Goal: Find specific page/section: Find specific page/section

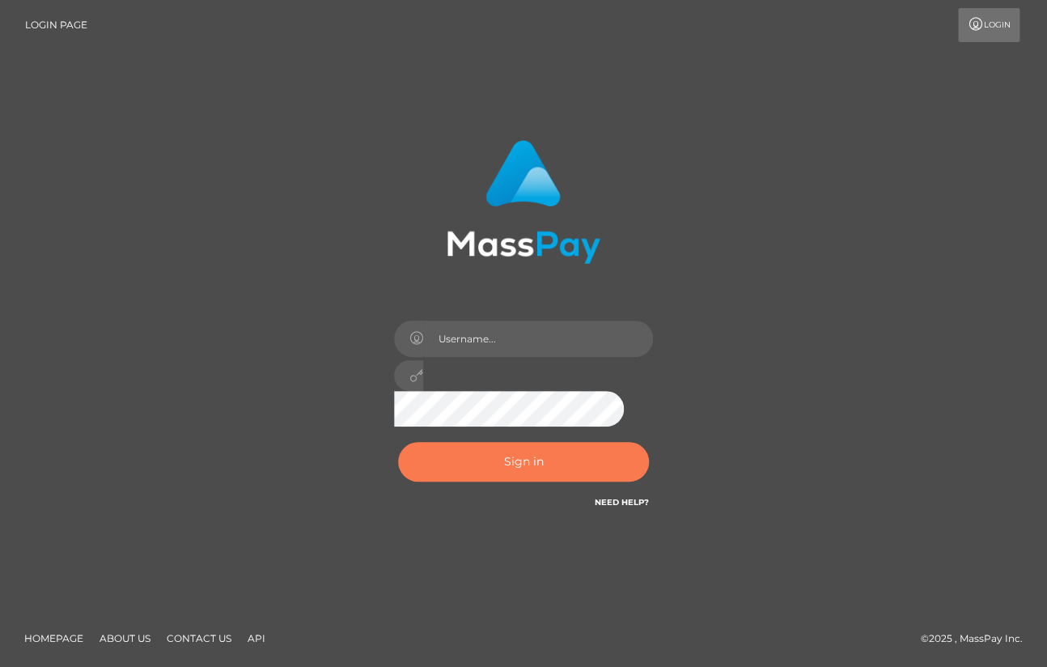
click at [562, 461] on button "Sign in" at bounding box center [523, 462] width 251 height 40
type input "aluasupport"
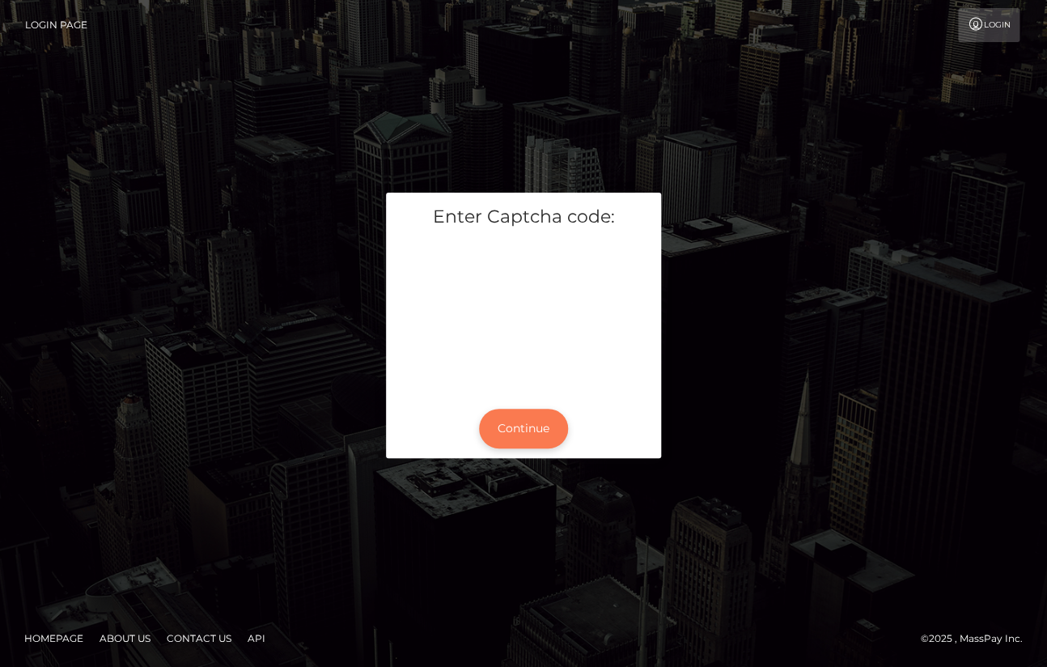
click at [511, 430] on button "Continue" at bounding box center [523, 429] width 89 height 40
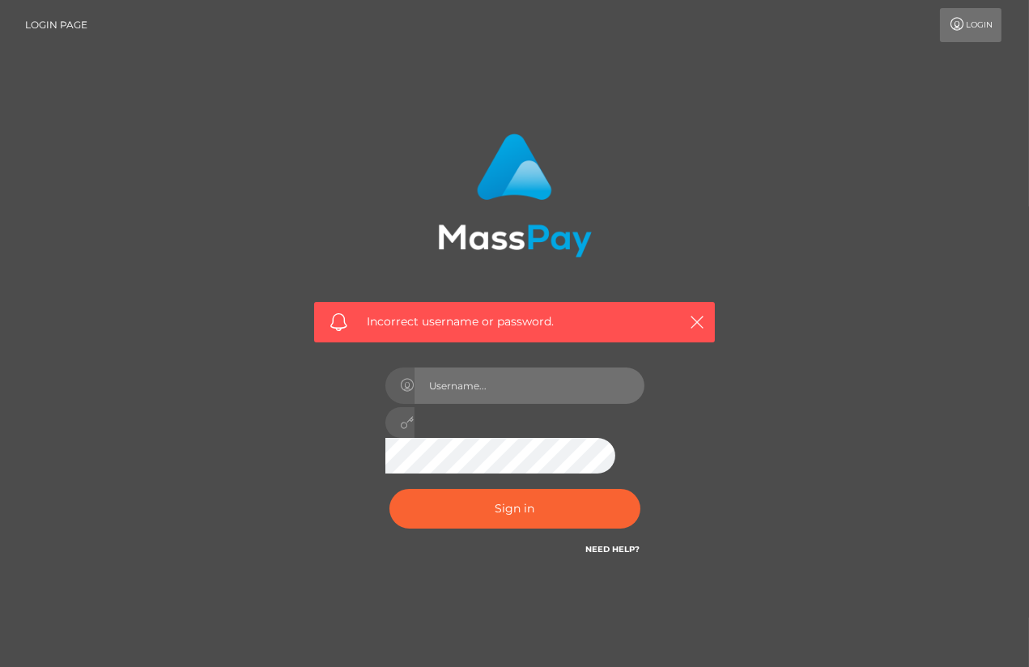
type input "aluasupport"
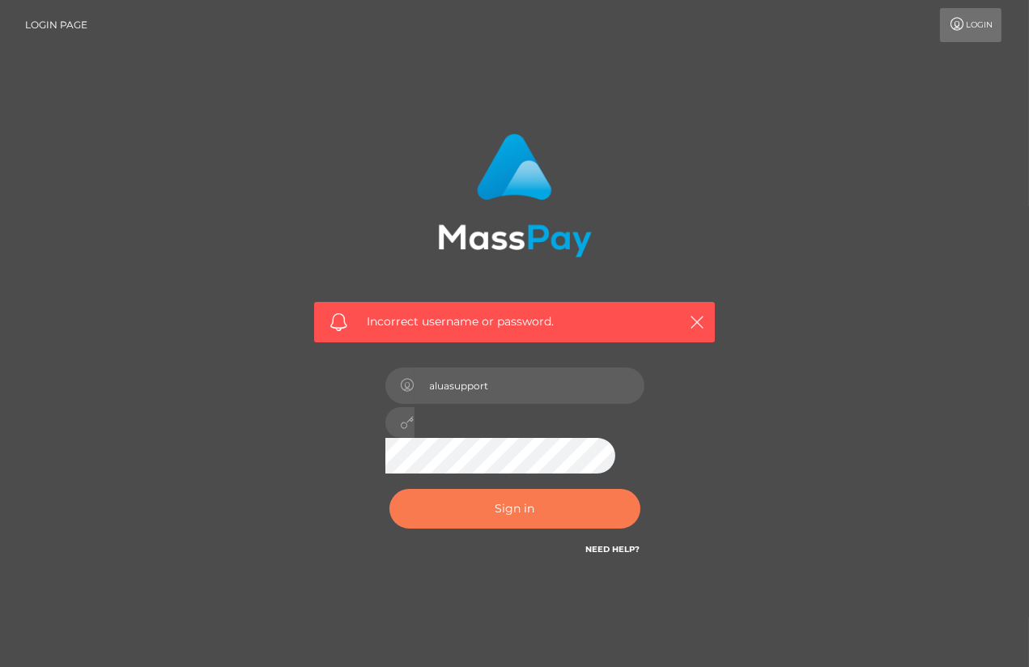
click at [497, 525] on button "Sign in" at bounding box center [514, 509] width 251 height 40
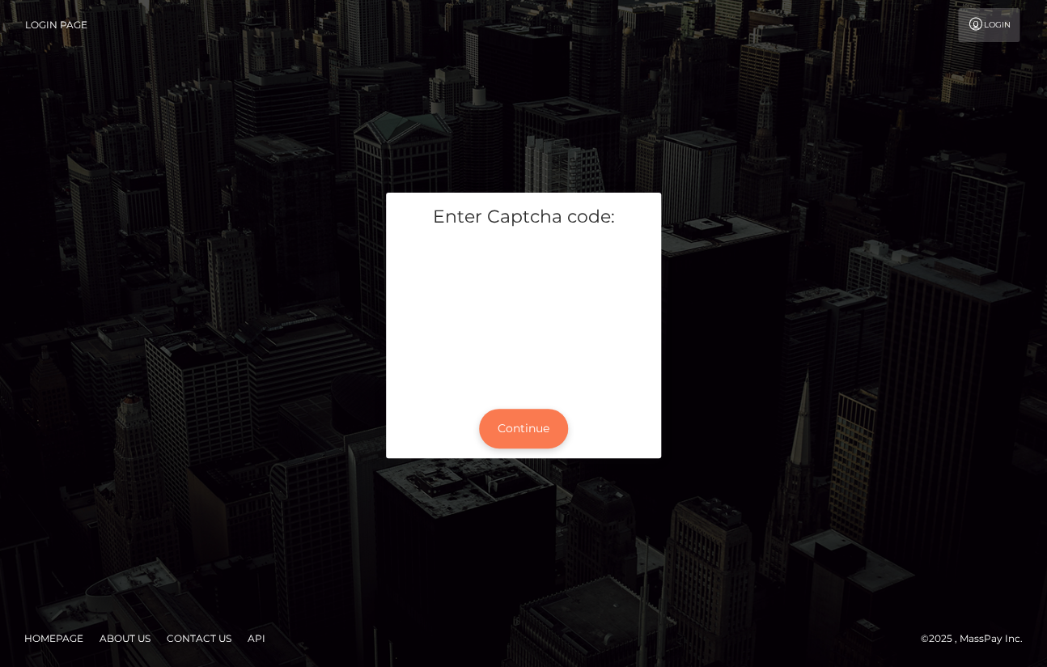
click at [526, 434] on button "Continue" at bounding box center [523, 429] width 89 height 40
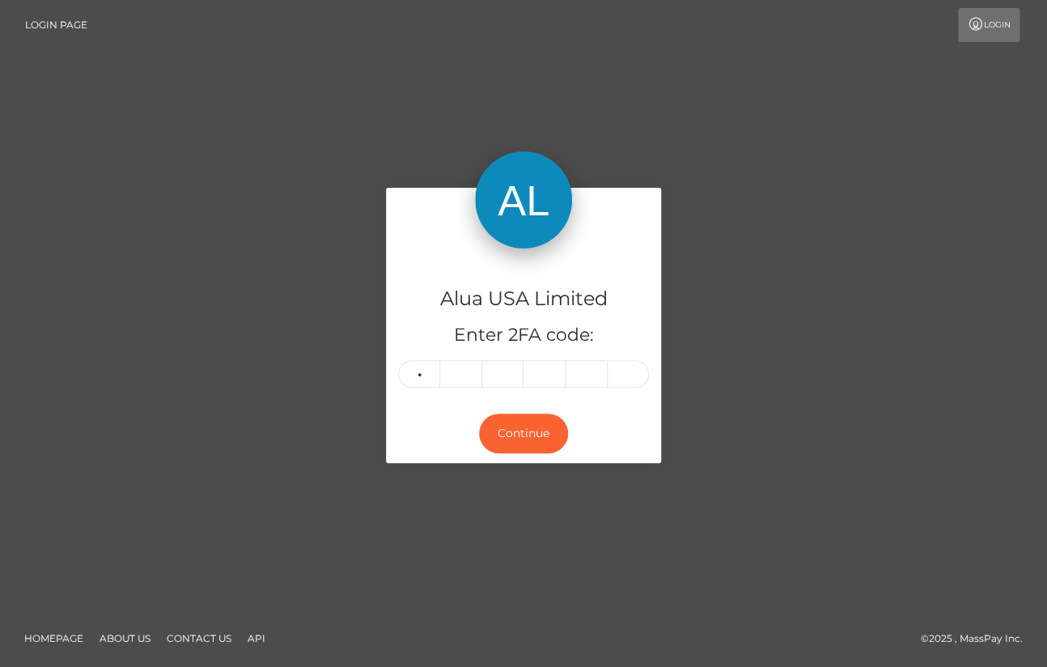
type input "6"
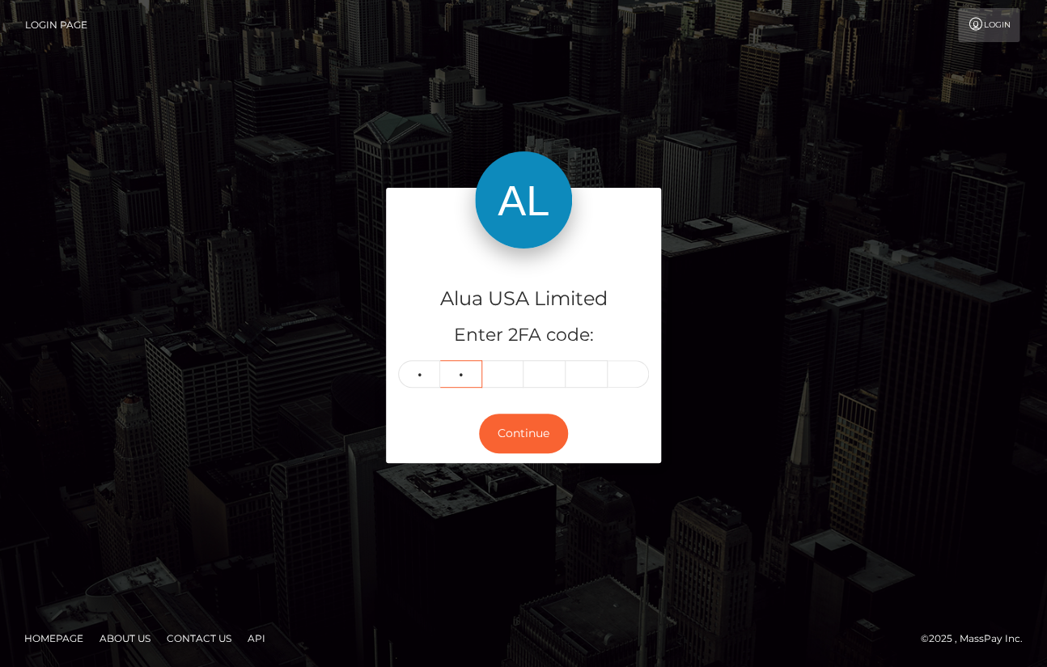
type input "6"
type input "3"
type input "4"
type input "0"
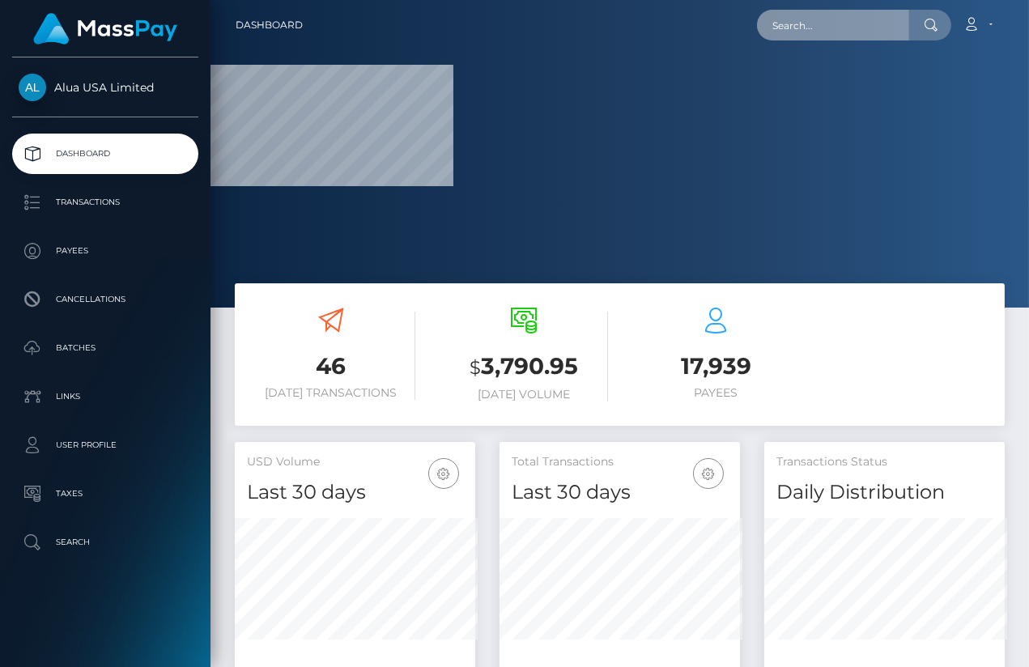
click at [844, 17] on input "text" at bounding box center [833, 25] width 152 height 31
paste input "6458b6f038a2bf247900d114"
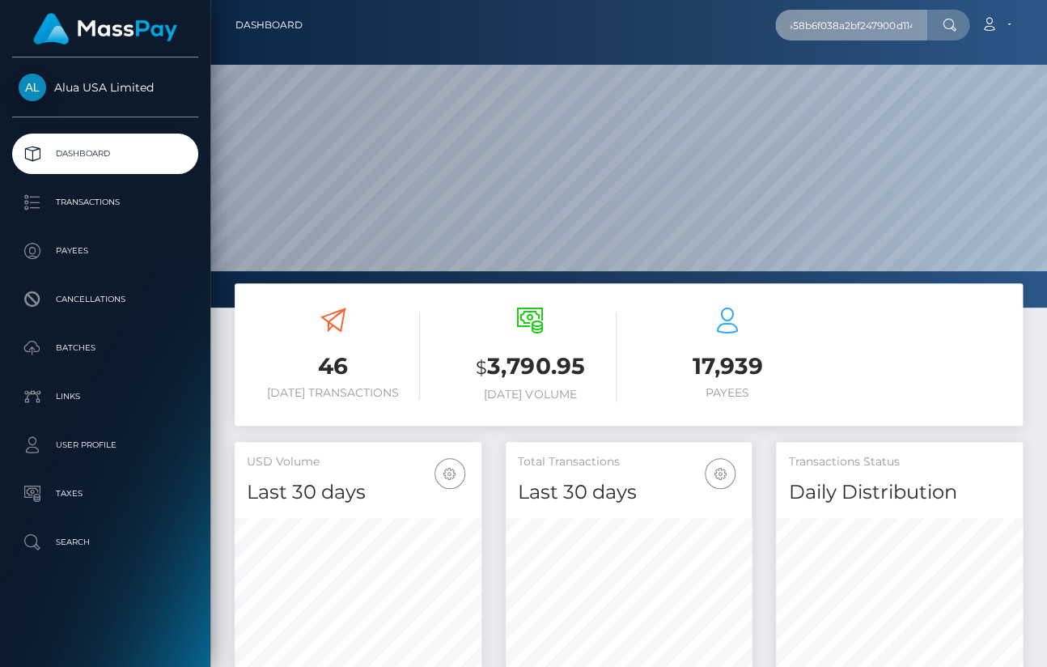
scroll to position [287, 245]
type input "6458b6f038a2bf247900d114"
click at [870, 23] on input "6458b6f038a2bf247900d114" at bounding box center [851, 25] width 152 height 31
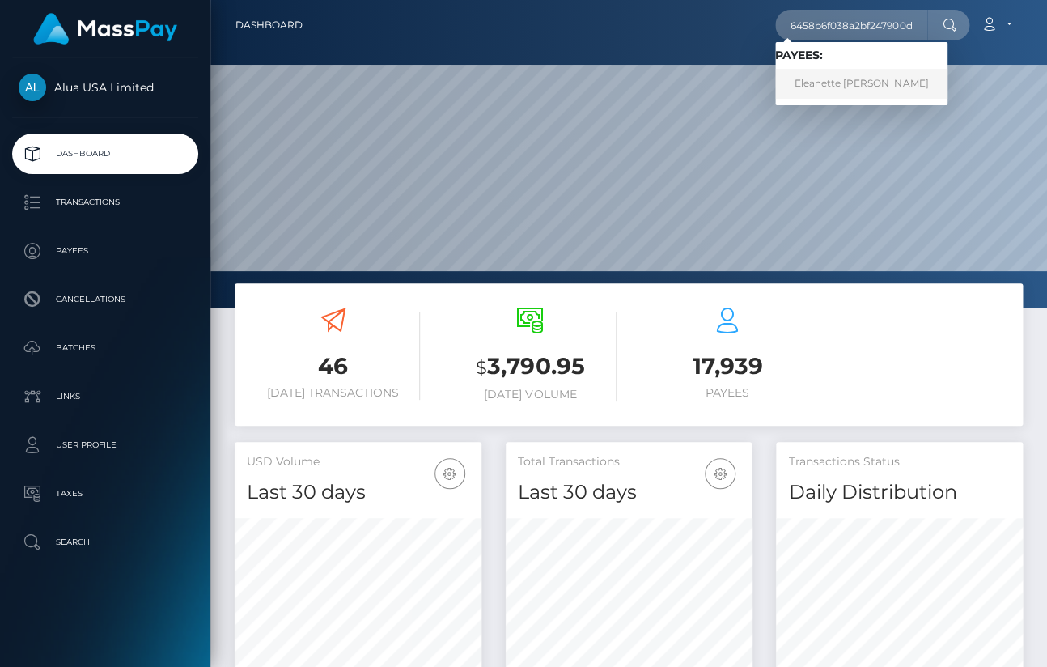
click at [833, 81] on link "Eleanette Ranola" at bounding box center [861, 84] width 172 height 30
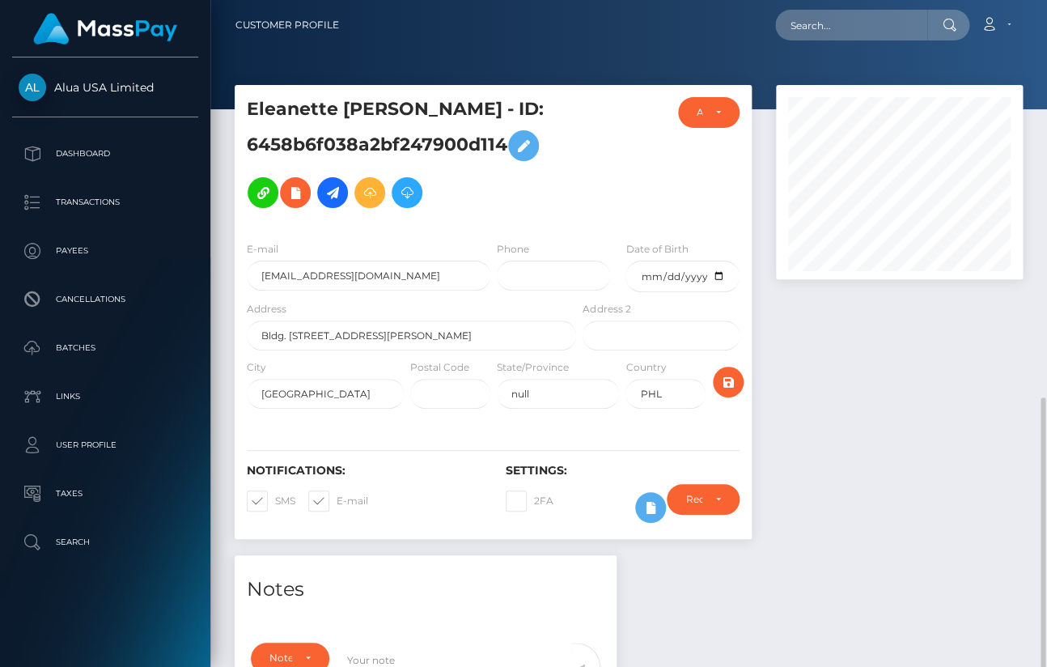
scroll to position [194, 245]
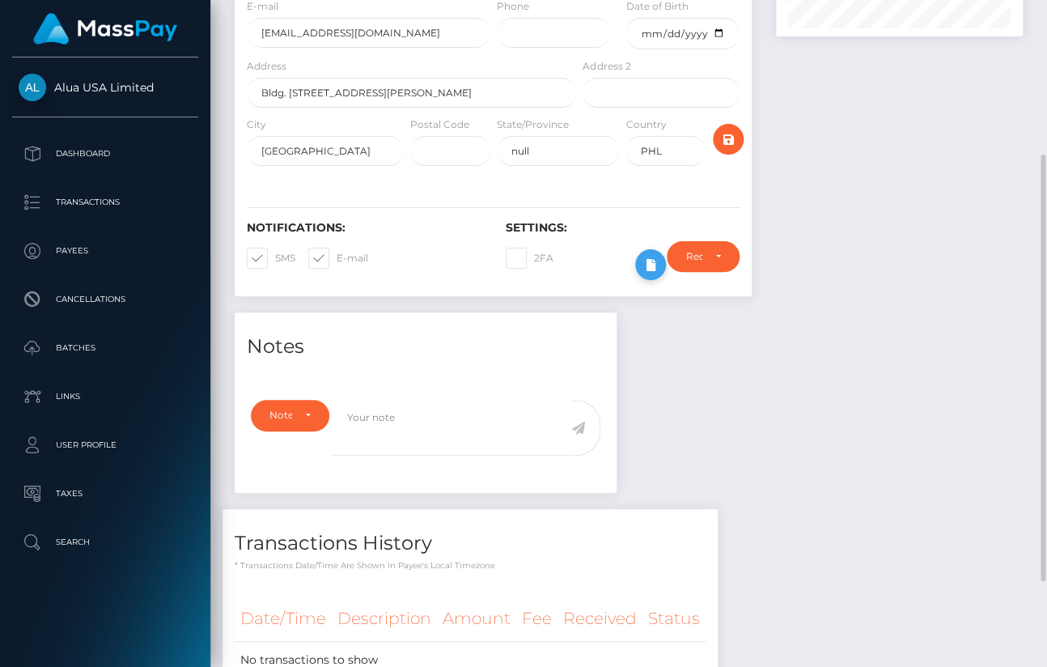
click at [649, 268] on icon at bounding box center [650, 265] width 19 height 20
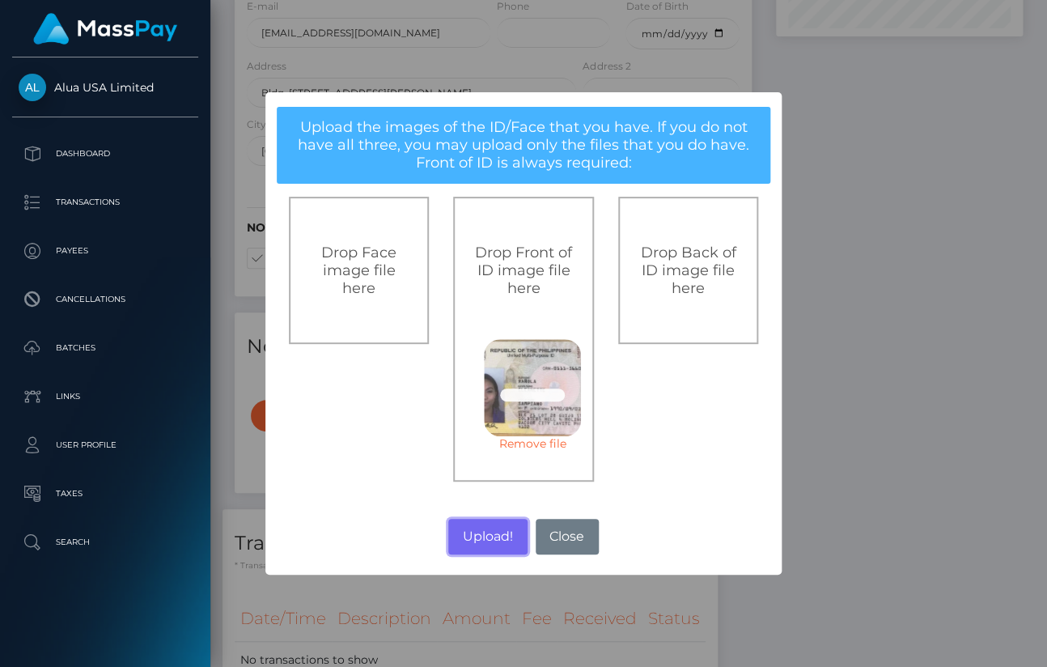
drag, startPoint x: 495, startPoint y: 548, endPoint x: 814, endPoint y: 382, distance: 360.2
click at [495, 548] on button "Upload!" at bounding box center [487, 537] width 79 height 36
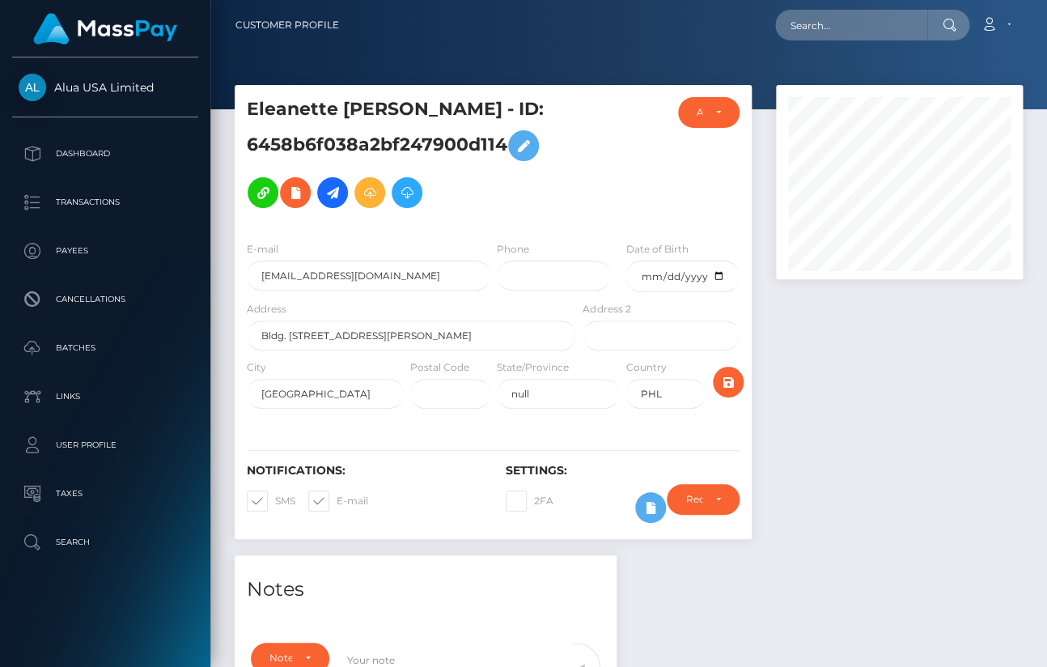
scroll to position [728, 0]
